Goal: Task Accomplishment & Management: Manage account settings

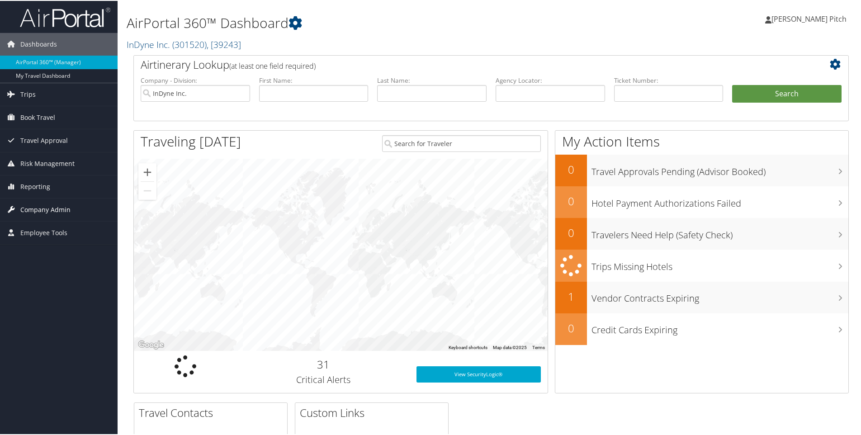
click at [43, 210] on span "Company Admin" at bounding box center [45, 209] width 50 height 23
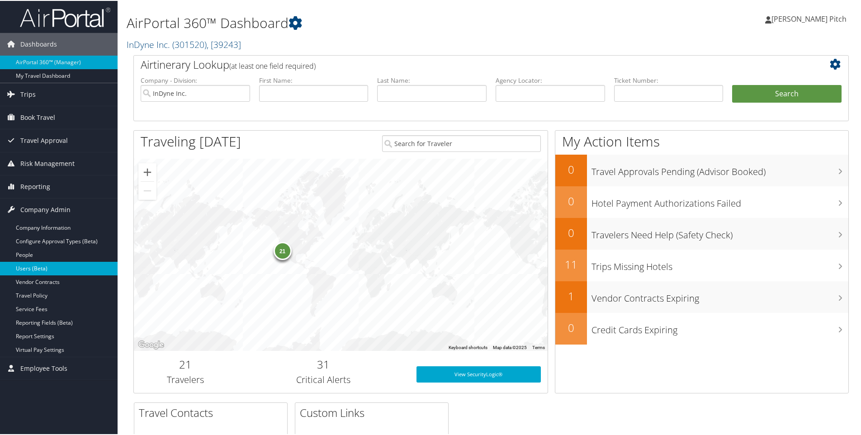
click at [37, 266] on link "Users (Beta)" at bounding box center [59, 268] width 118 height 14
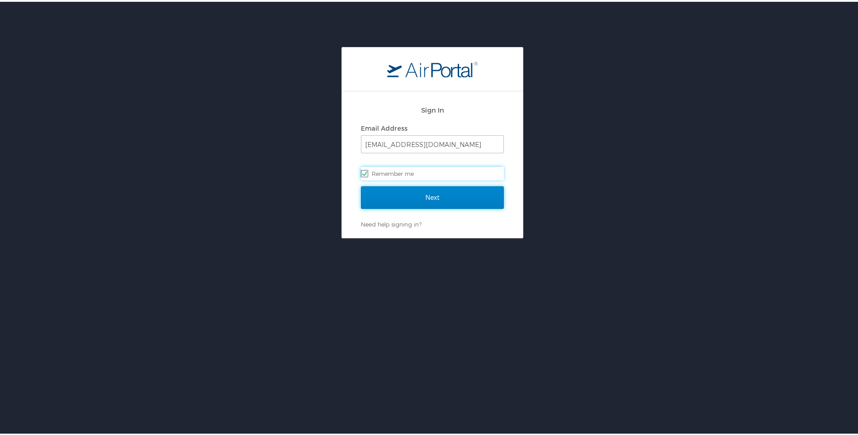
click at [426, 195] on input "Next" at bounding box center [432, 195] width 143 height 23
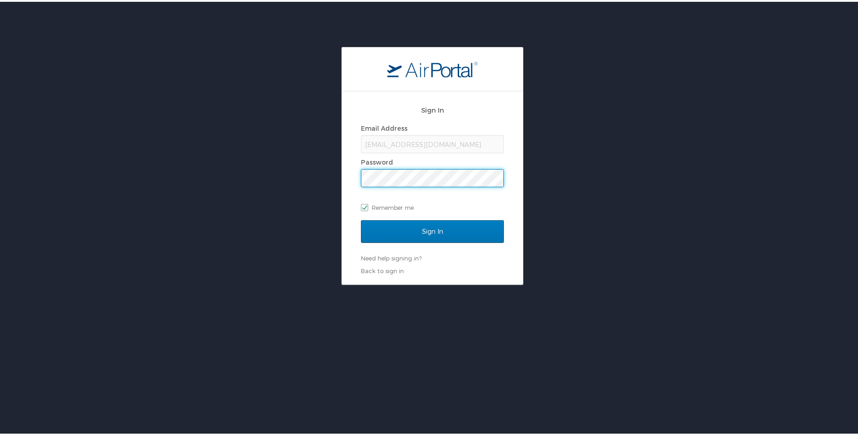
click at [361, 218] on input "Sign In" at bounding box center [432, 229] width 143 height 23
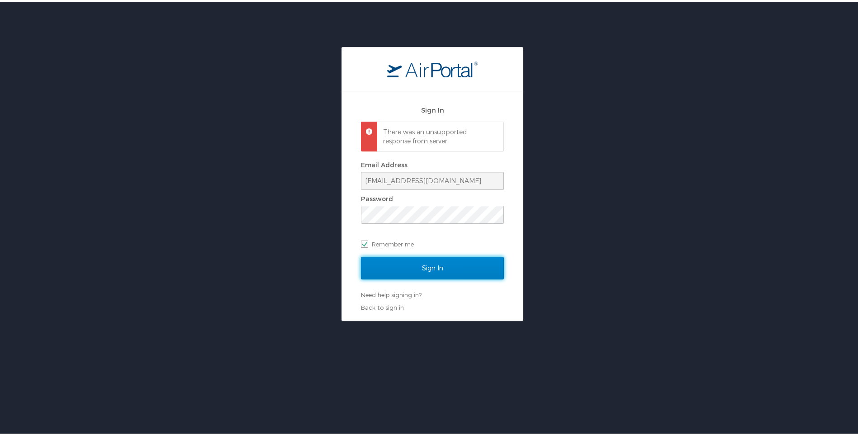
click at [435, 269] on input "Sign In" at bounding box center [432, 266] width 143 height 23
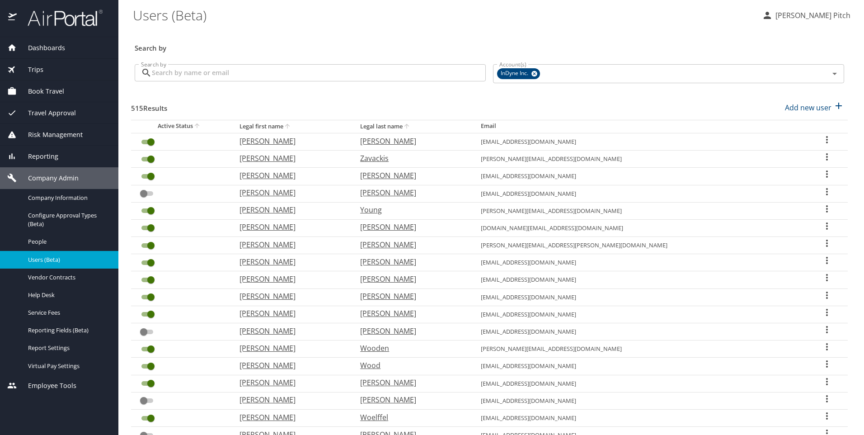
click at [225, 71] on input "Search by" at bounding box center [319, 72] width 334 height 17
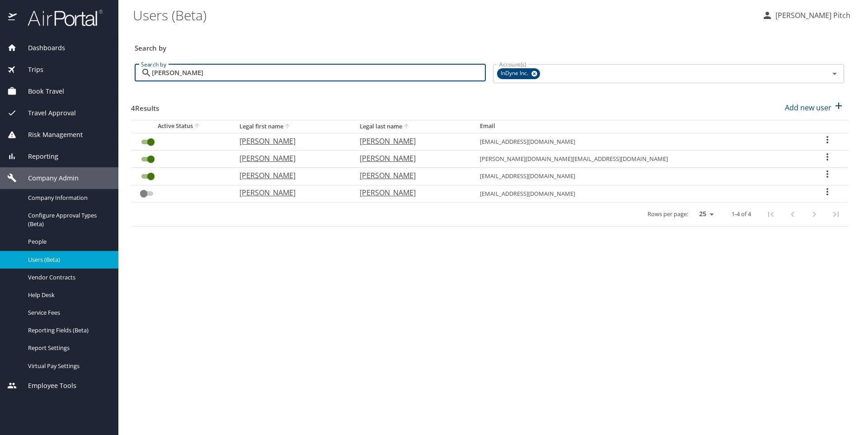
type input "campbell"
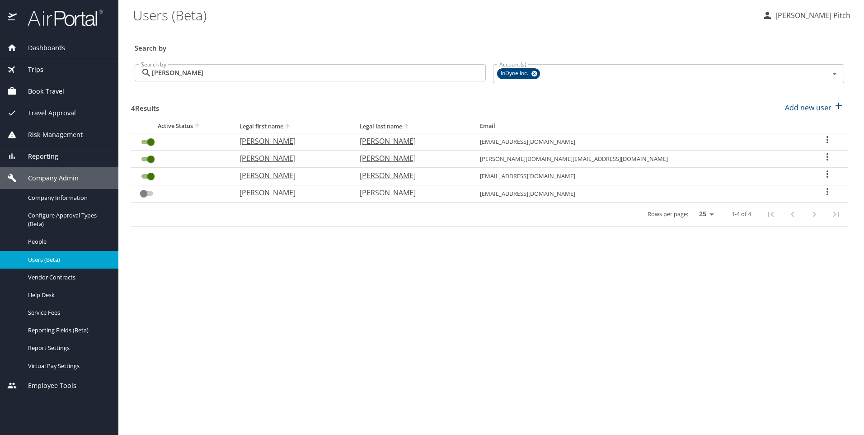
click at [279, 141] on p "James" at bounding box center [291, 141] width 102 height 11
select select "US"
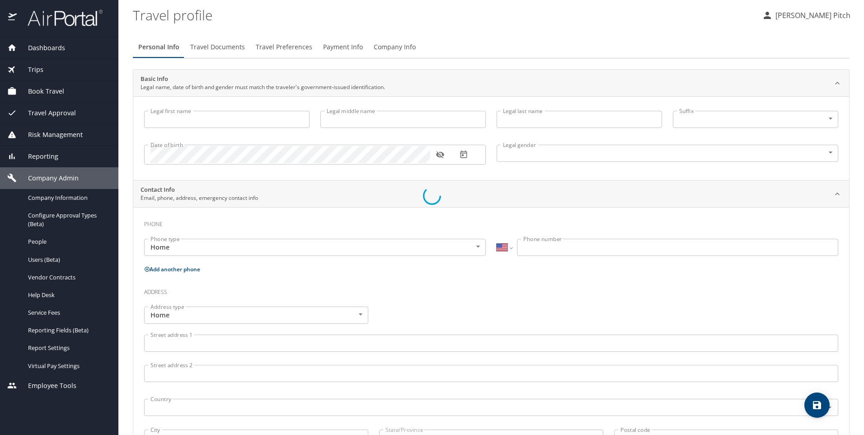
type input "James"
type input "Erick"
type input "Campbell"
type input "Male"
type input "Dawn"
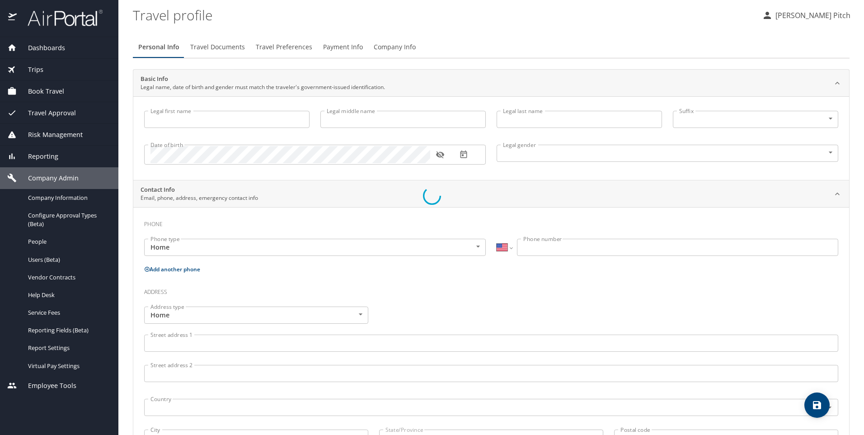
type input "Campbell"
type input "(907) 351-5830"
type input "Dawnventers@gmail.com"
select select "US"
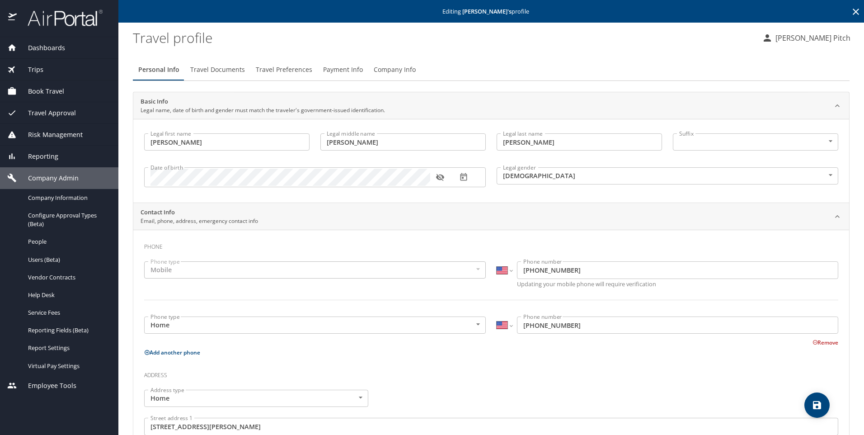
click at [401, 68] on span "Company Info" at bounding box center [395, 69] width 42 height 11
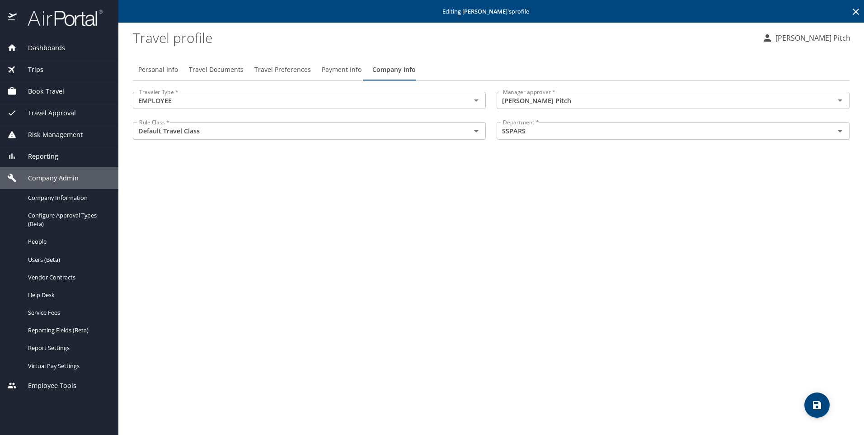
click at [42, 47] on span "Dashboards" at bounding box center [41, 48] width 48 height 10
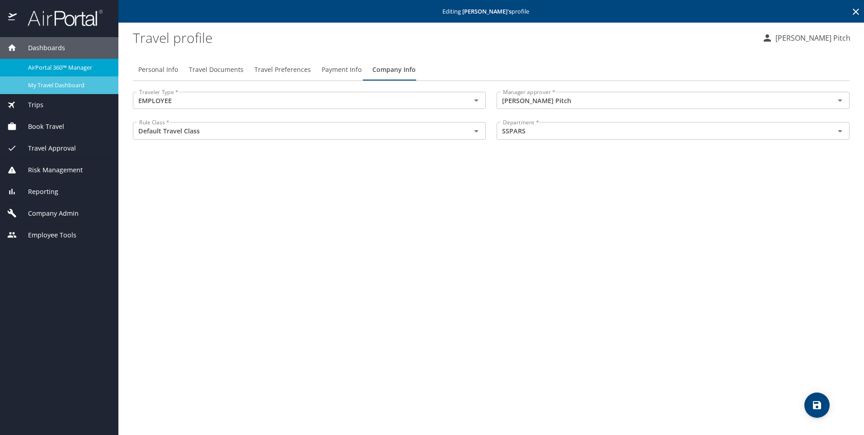
click at [59, 88] on span "My Travel Dashboard" at bounding box center [68, 85] width 80 height 9
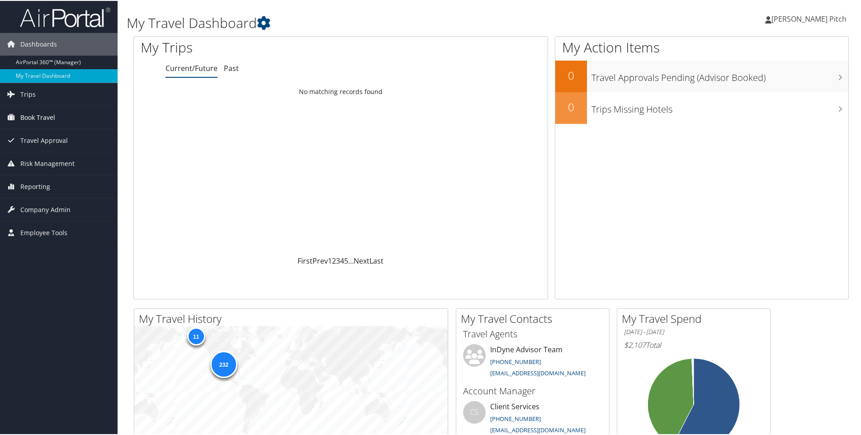
click at [53, 108] on span "Book Travel" at bounding box center [37, 116] width 35 height 23
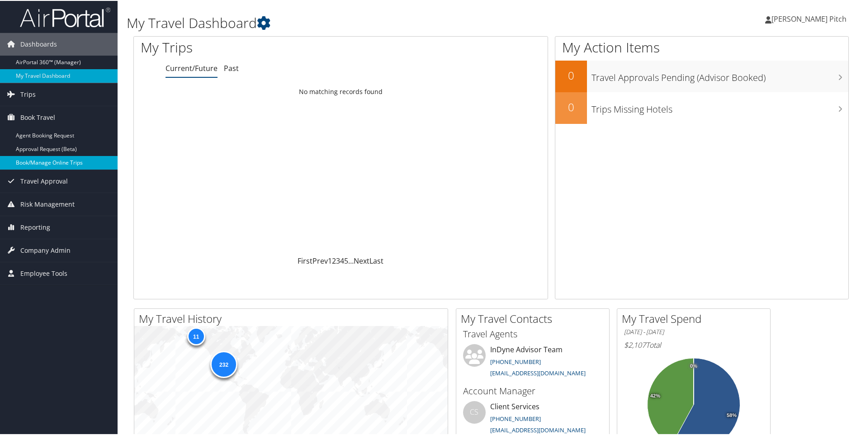
click at [45, 165] on link "Book/Manage Online Trips" at bounding box center [59, 162] width 118 height 14
click at [46, 248] on span "Company Admin" at bounding box center [45, 249] width 50 height 23
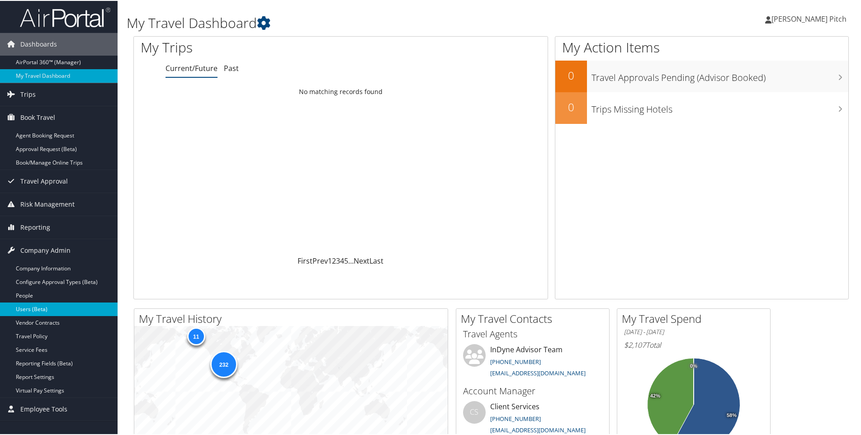
click at [38, 309] on link "Users (Beta)" at bounding box center [59, 309] width 118 height 14
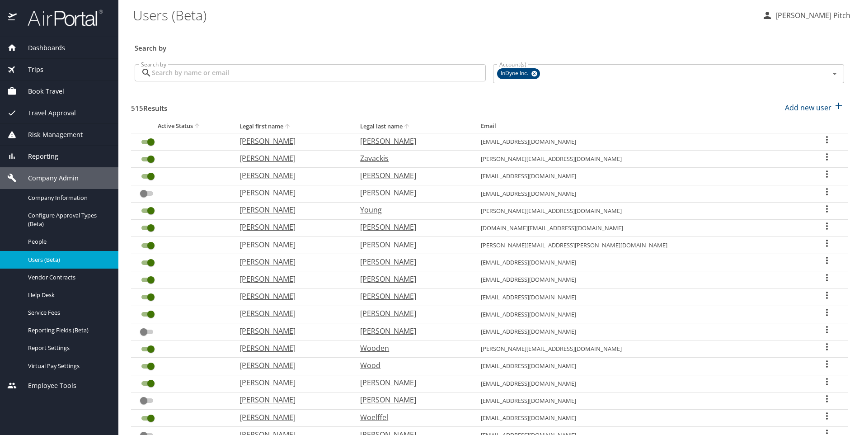
click at [260, 76] on input "Search by" at bounding box center [319, 72] width 334 height 17
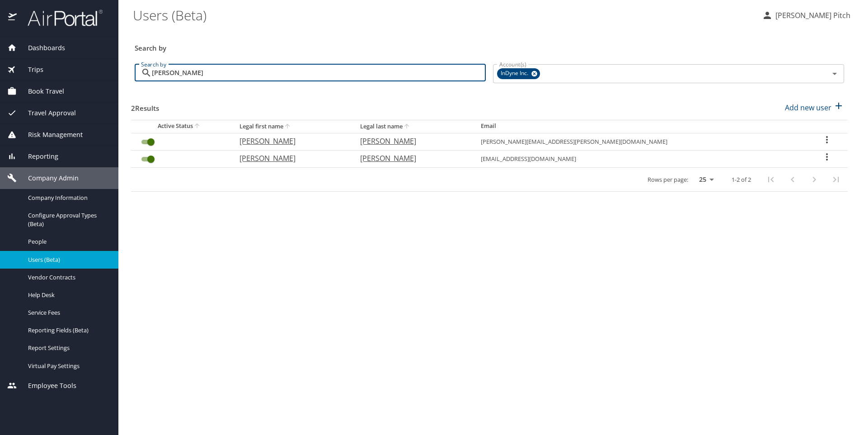
type input "meyers"
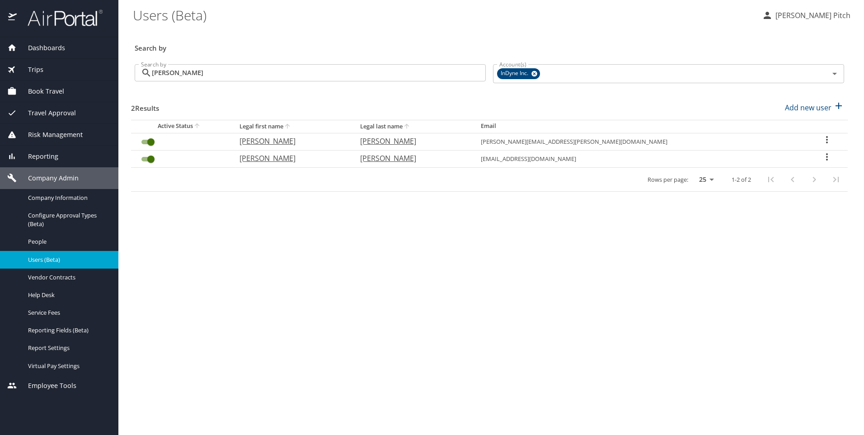
click at [279, 158] on p "Larry" at bounding box center [291, 158] width 103 height 11
select select "US"
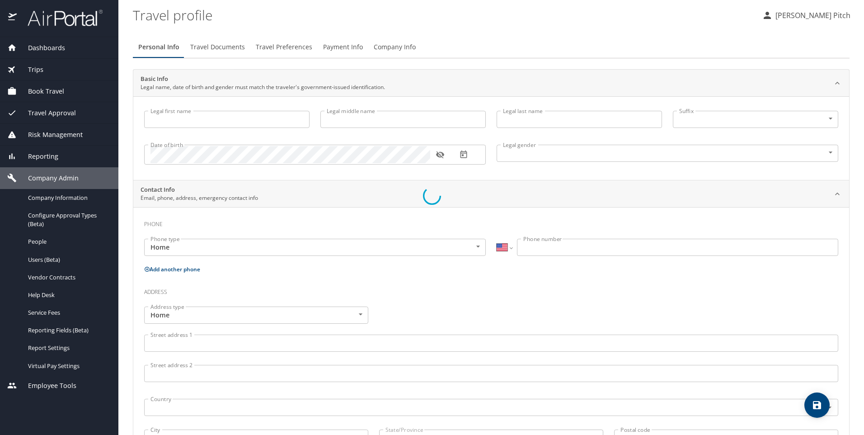
type input "Larry"
type input "J"
type input "Meyers Jr"
type input "Male"
type input "Colleen"
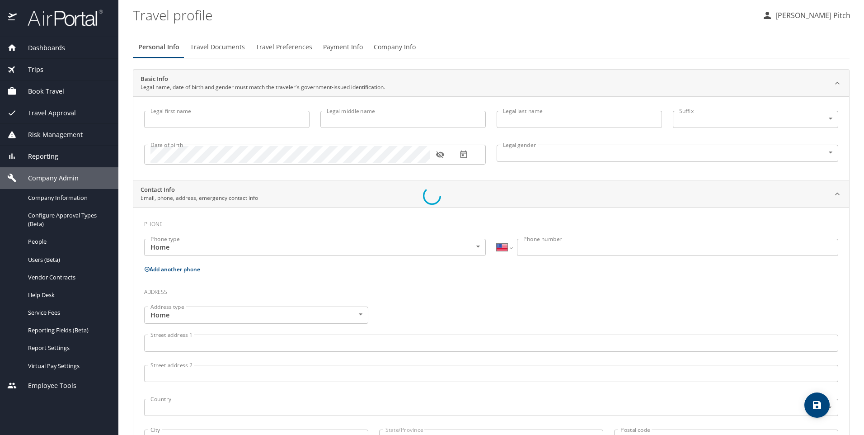
type input "Meyers"
type input "(856) 217-8324"
select select "US"
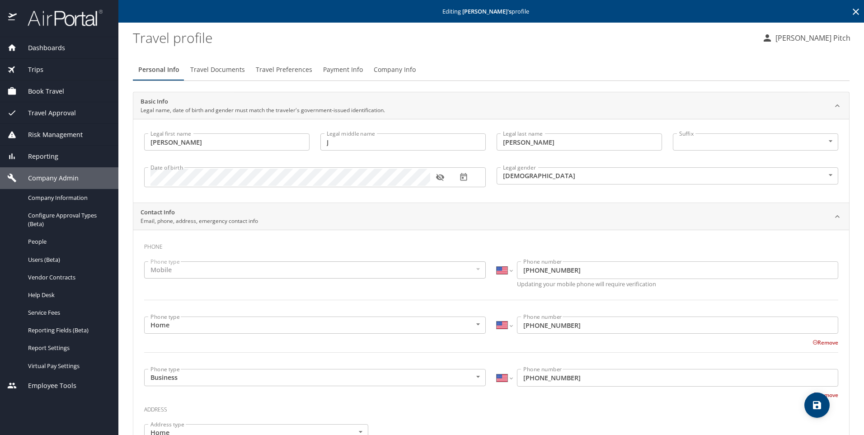
click at [387, 70] on span "Company Info" at bounding box center [395, 69] width 42 height 11
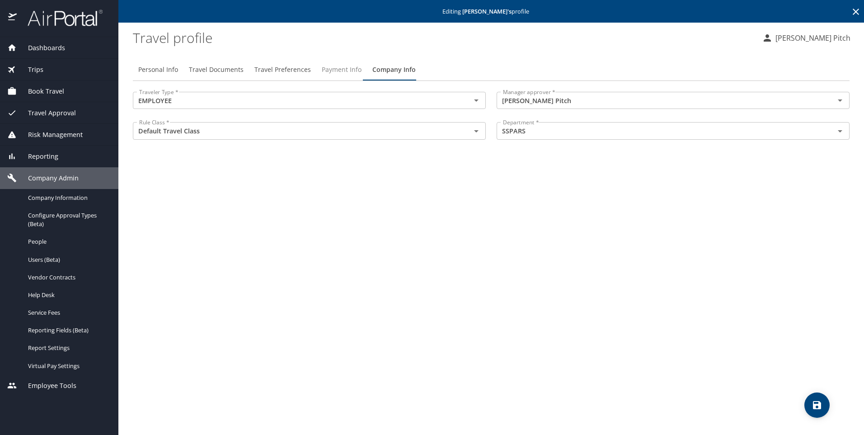
click at [332, 69] on span "Payment Info" at bounding box center [342, 69] width 40 height 11
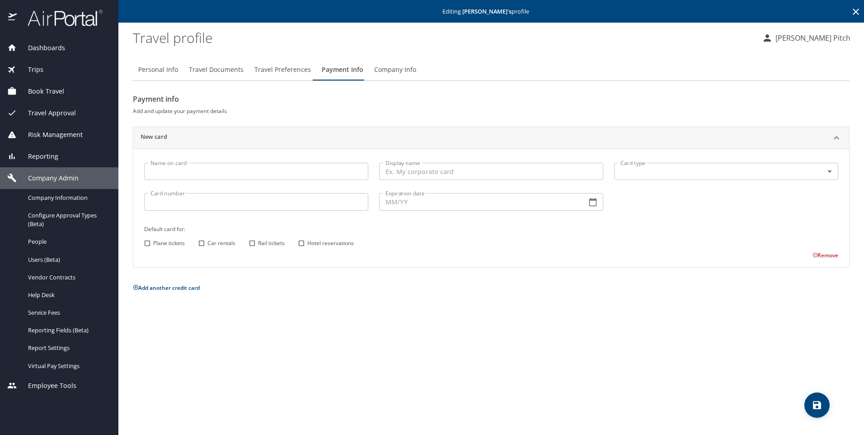
click at [291, 69] on span "Travel Preferences" at bounding box center [282, 69] width 57 height 11
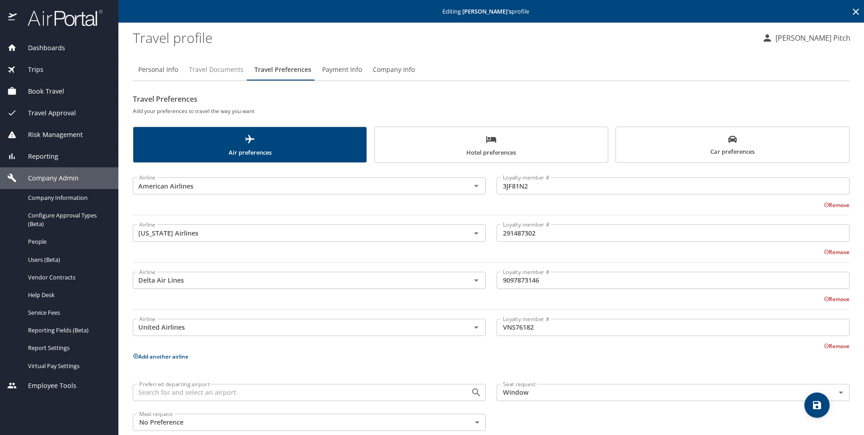
click at [223, 67] on span "Travel Documents" at bounding box center [216, 69] width 55 height 11
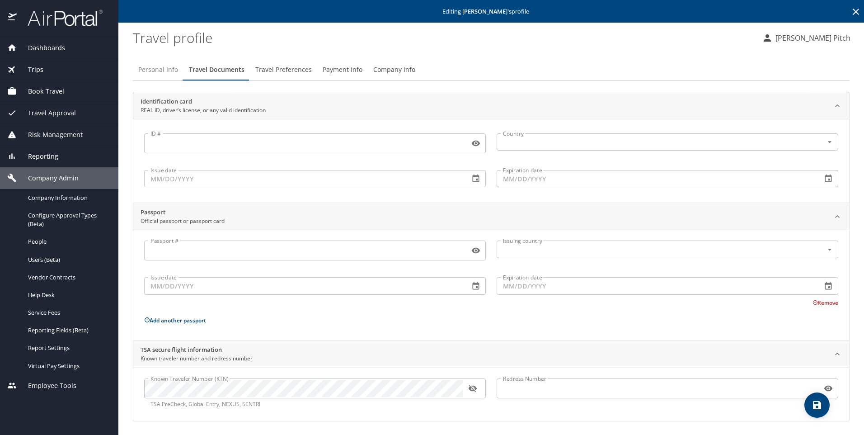
click at [161, 70] on span "Personal Info" at bounding box center [158, 69] width 40 height 11
select select "US"
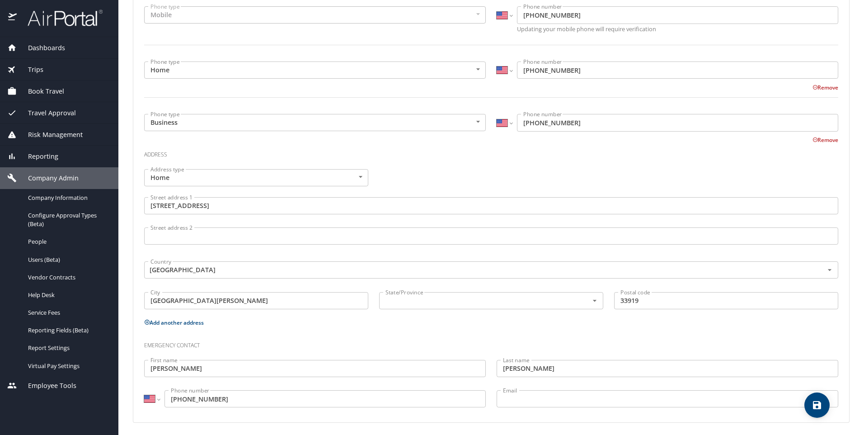
scroll to position [257, 0]
click at [593, 298] on icon "Open" at bounding box center [595, 298] width 4 height 2
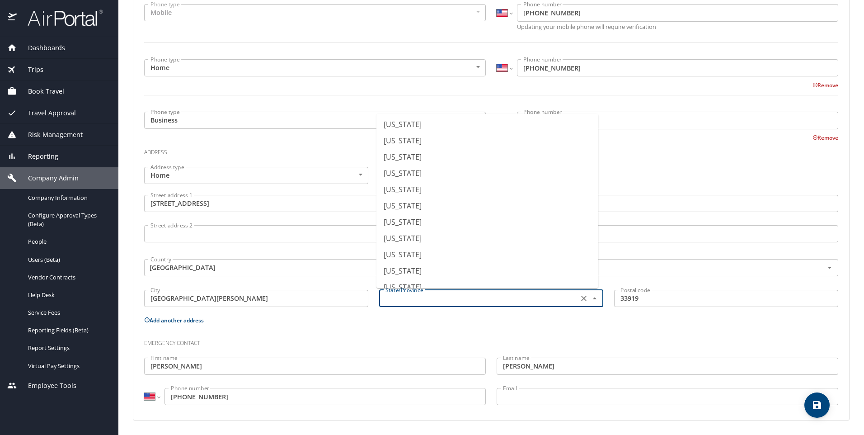
scroll to position [136, 0]
click at [401, 138] on li "Florida" at bounding box center [488, 136] width 222 height 16
type input "Florida"
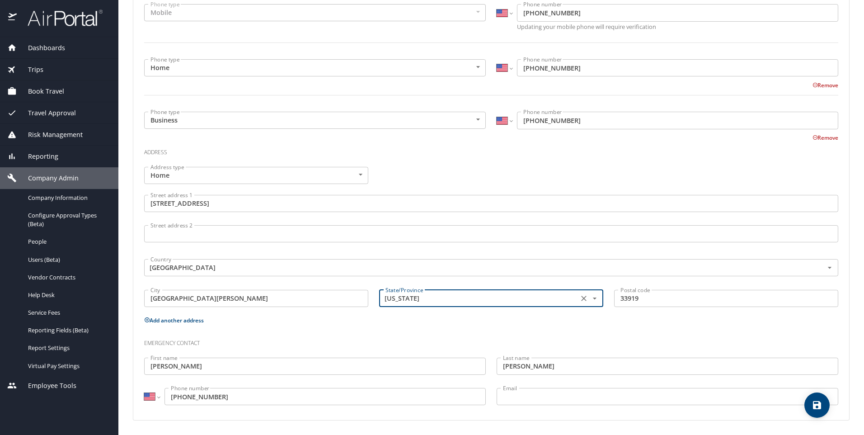
click at [817, 408] on icon "save" at bounding box center [817, 405] width 8 height 8
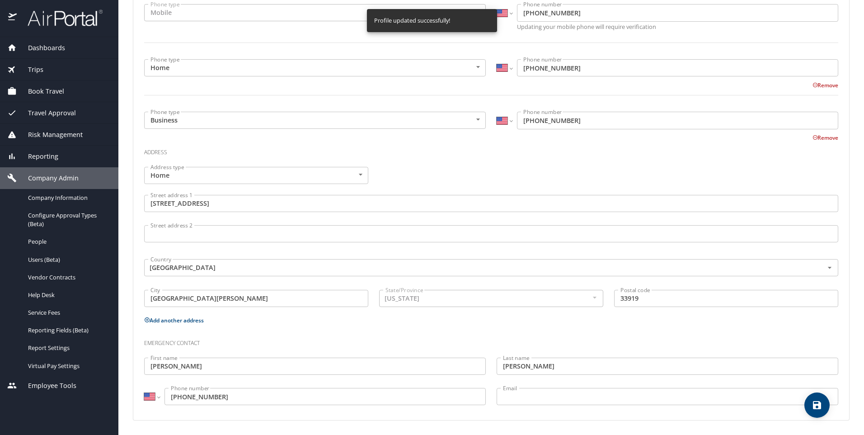
select select "US"
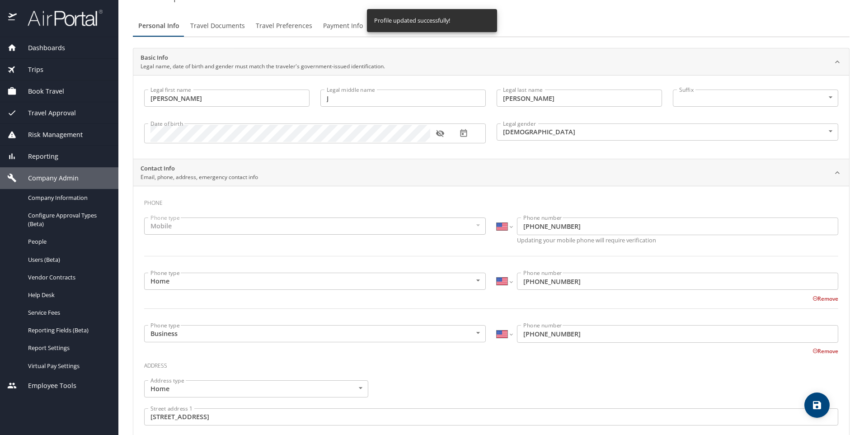
scroll to position [0, 0]
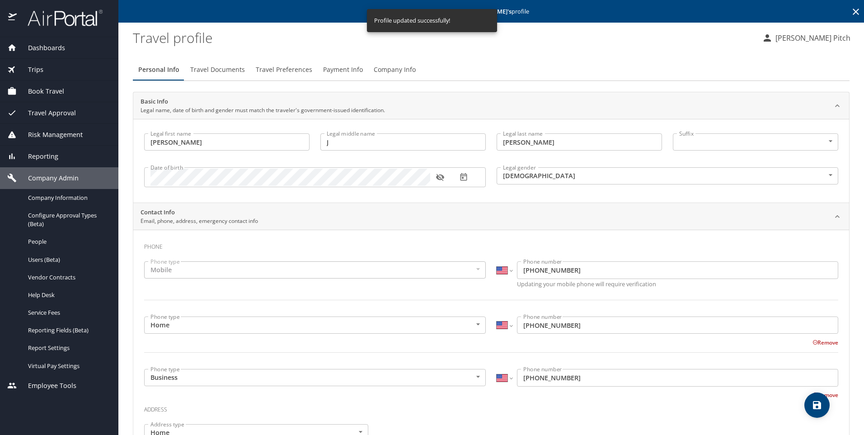
click at [226, 68] on span "Travel Documents" at bounding box center [217, 69] width 55 height 11
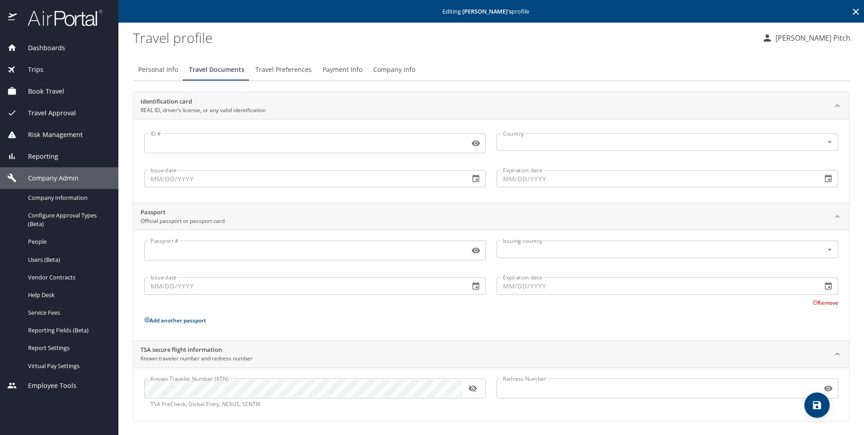
click at [301, 67] on span "Travel Preferences" at bounding box center [283, 69] width 57 height 11
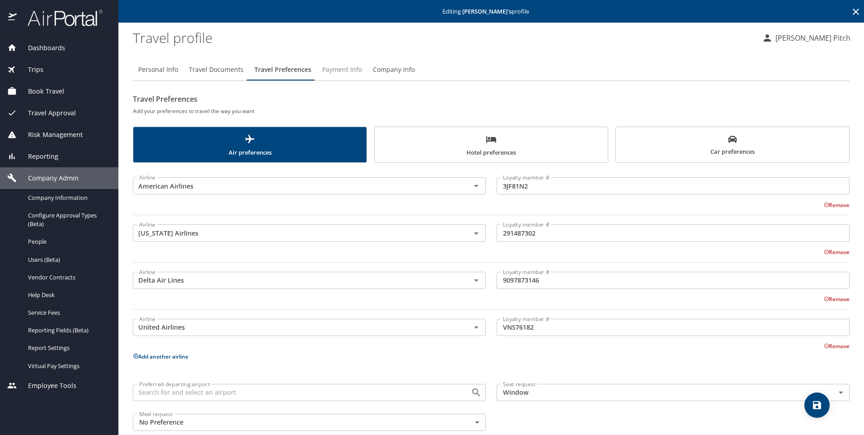
click at [333, 66] on span "Payment Info" at bounding box center [342, 69] width 40 height 11
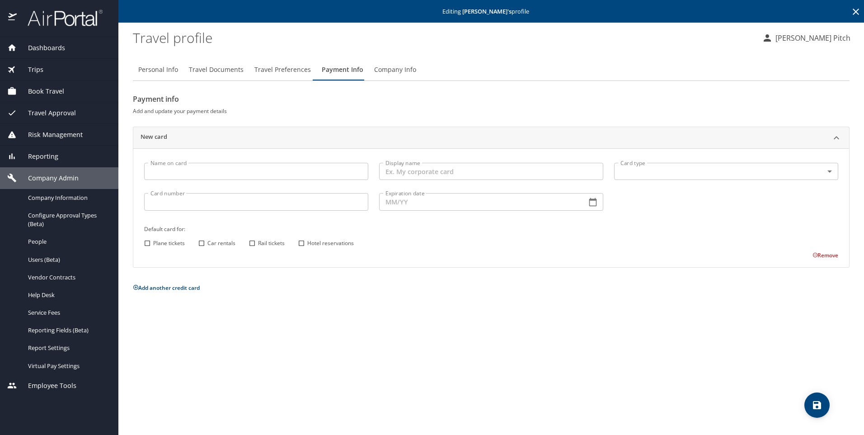
click at [390, 67] on span "Company Info" at bounding box center [395, 69] width 42 height 11
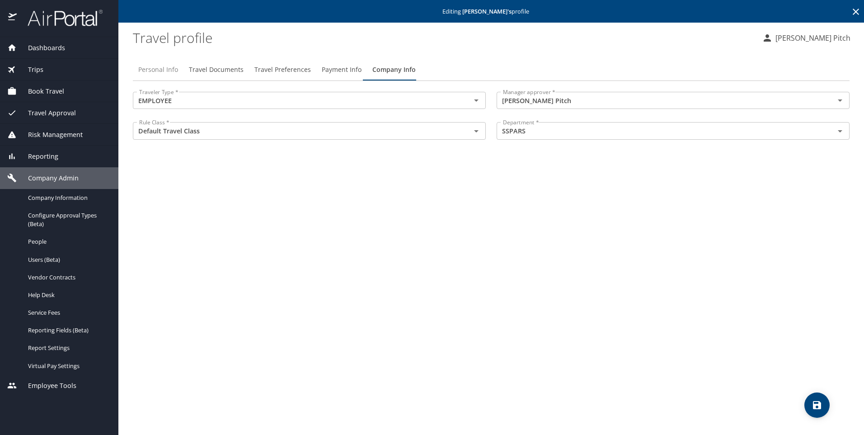
drag, startPoint x: 169, startPoint y: 69, endPoint x: 182, endPoint y: 71, distance: 13.2
click at [169, 70] on span "Personal Info" at bounding box center [158, 69] width 40 height 11
select select "US"
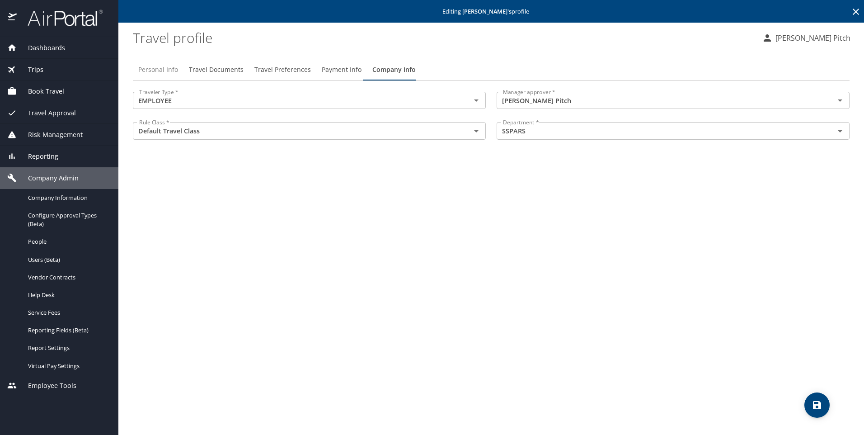
select select "US"
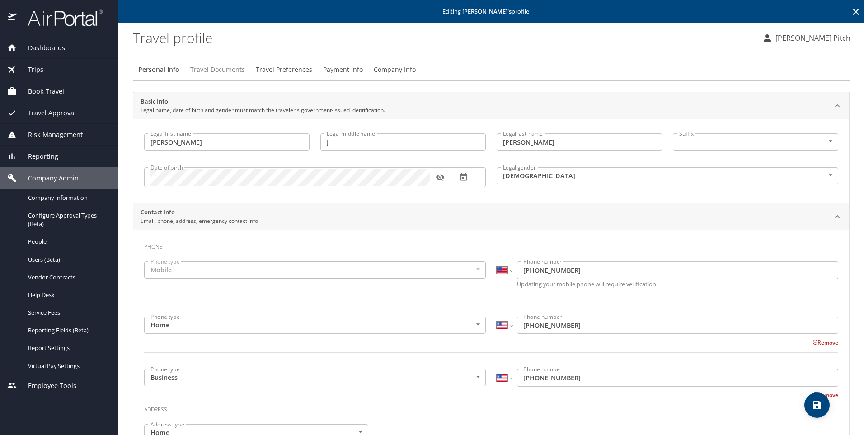
click at [215, 70] on span "Travel Documents" at bounding box center [217, 69] width 55 height 11
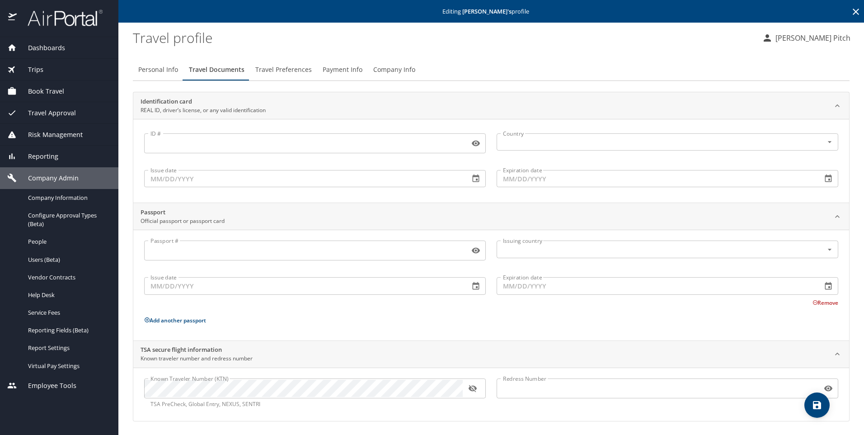
click at [281, 70] on span "Travel Preferences" at bounding box center [283, 69] width 57 height 11
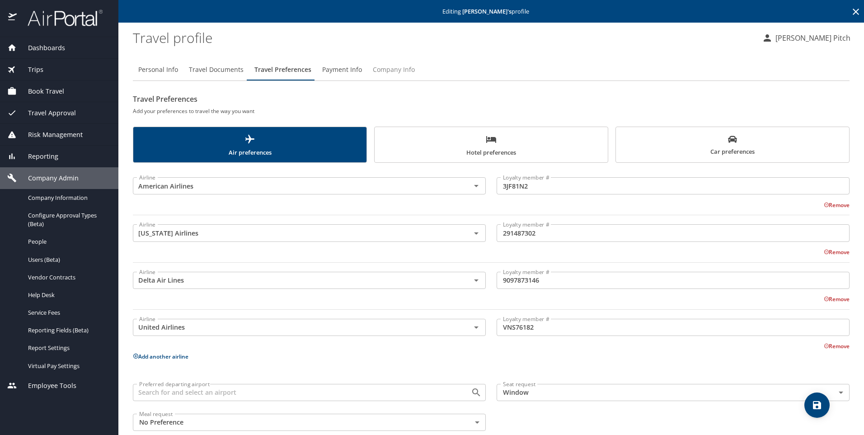
click at [386, 68] on span "Company Info" at bounding box center [394, 69] width 42 height 11
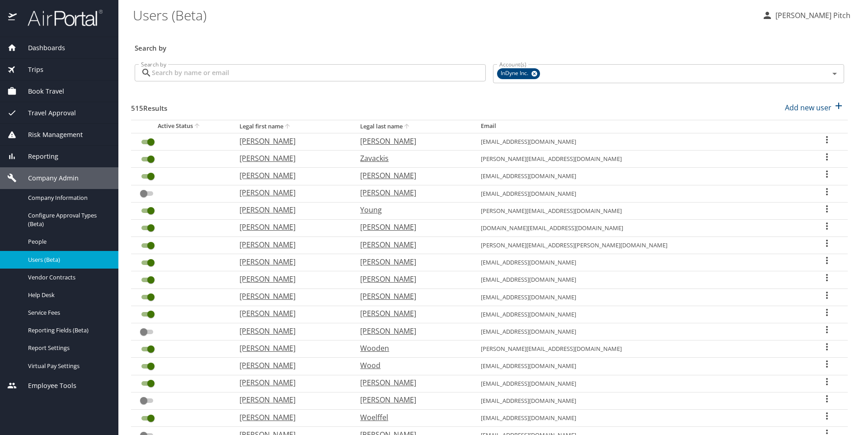
click at [193, 73] on input "Search by" at bounding box center [319, 72] width 334 height 17
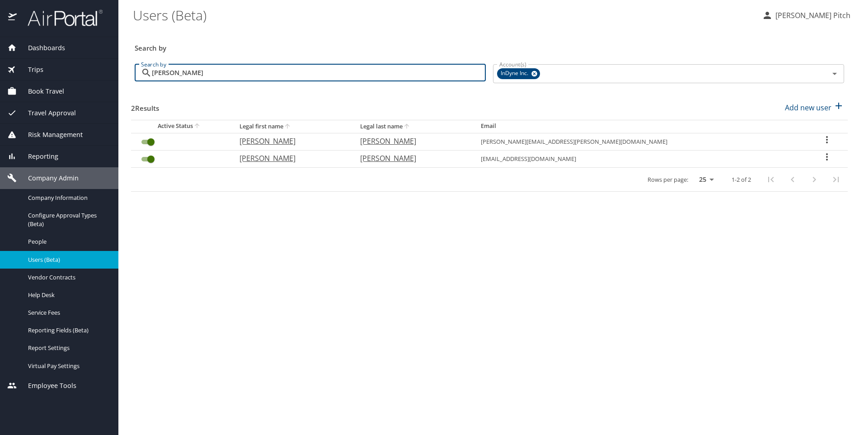
type input "meyers"
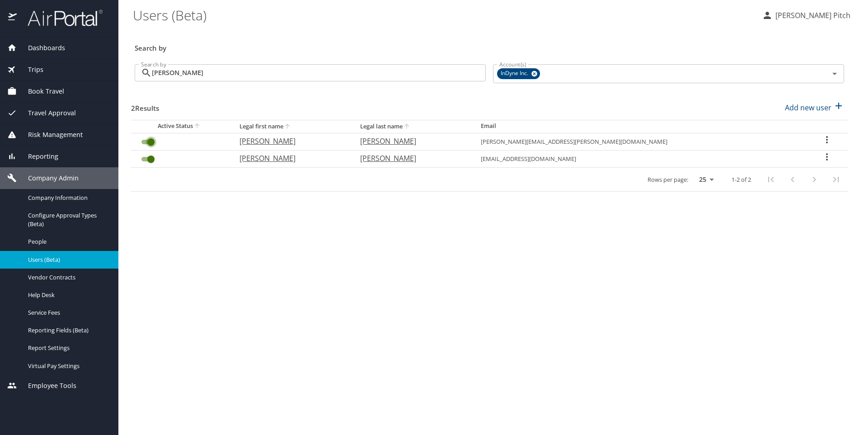
click at [146, 144] on input "User Search Table" at bounding box center [151, 142] width 33 height 11
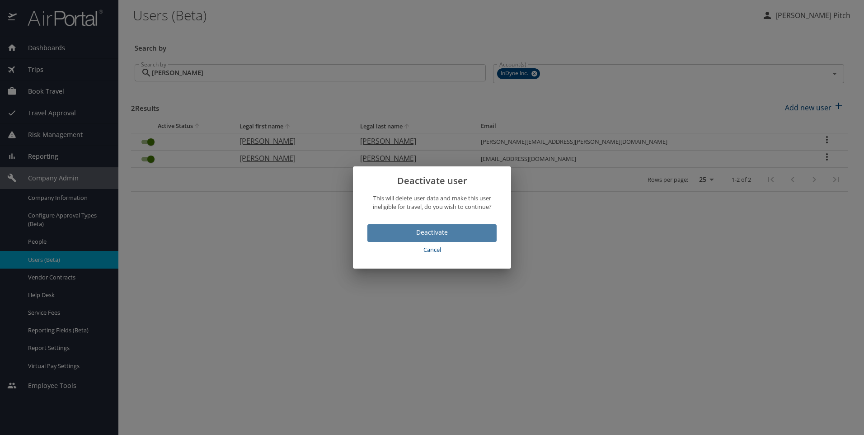
click at [423, 230] on span "Deactivate" at bounding box center [432, 232] width 115 height 11
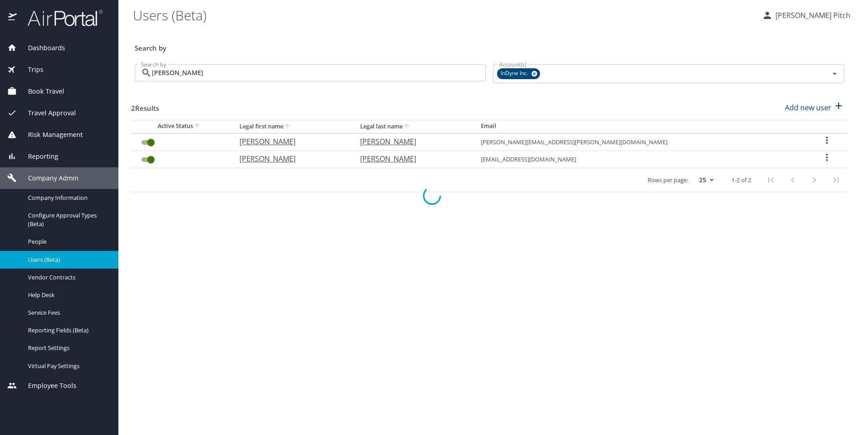
checkbox input "false"
click at [41, 88] on span "Book Travel" at bounding box center [40, 91] width 47 height 10
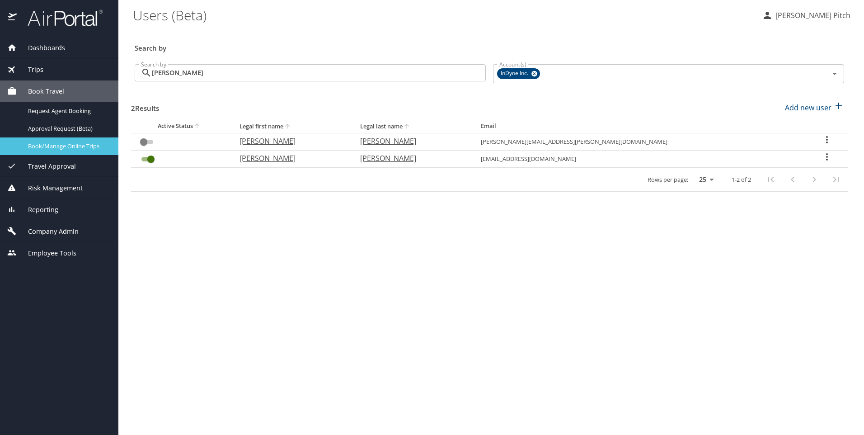
click at [55, 145] on span "Book/Manage Online Trips" at bounding box center [68, 146] width 80 height 9
click at [36, 44] on span "Dashboards" at bounding box center [41, 48] width 48 height 10
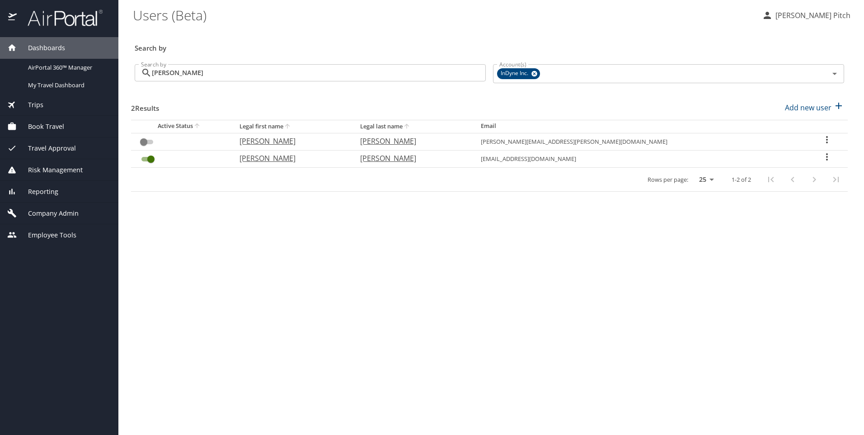
click at [44, 126] on span "Book Travel" at bounding box center [40, 127] width 47 height 10
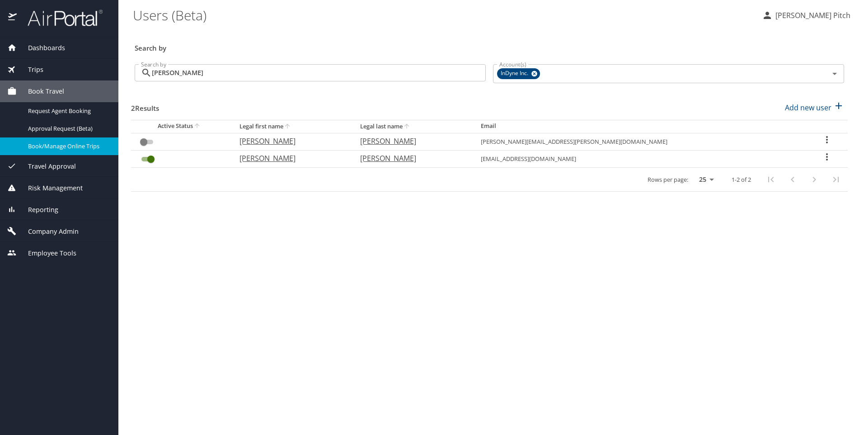
click at [66, 150] on span "Book/Manage Online Trips" at bounding box center [68, 146] width 80 height 9
